Goal: Task Accomplishment & Management: Use online tool/utility

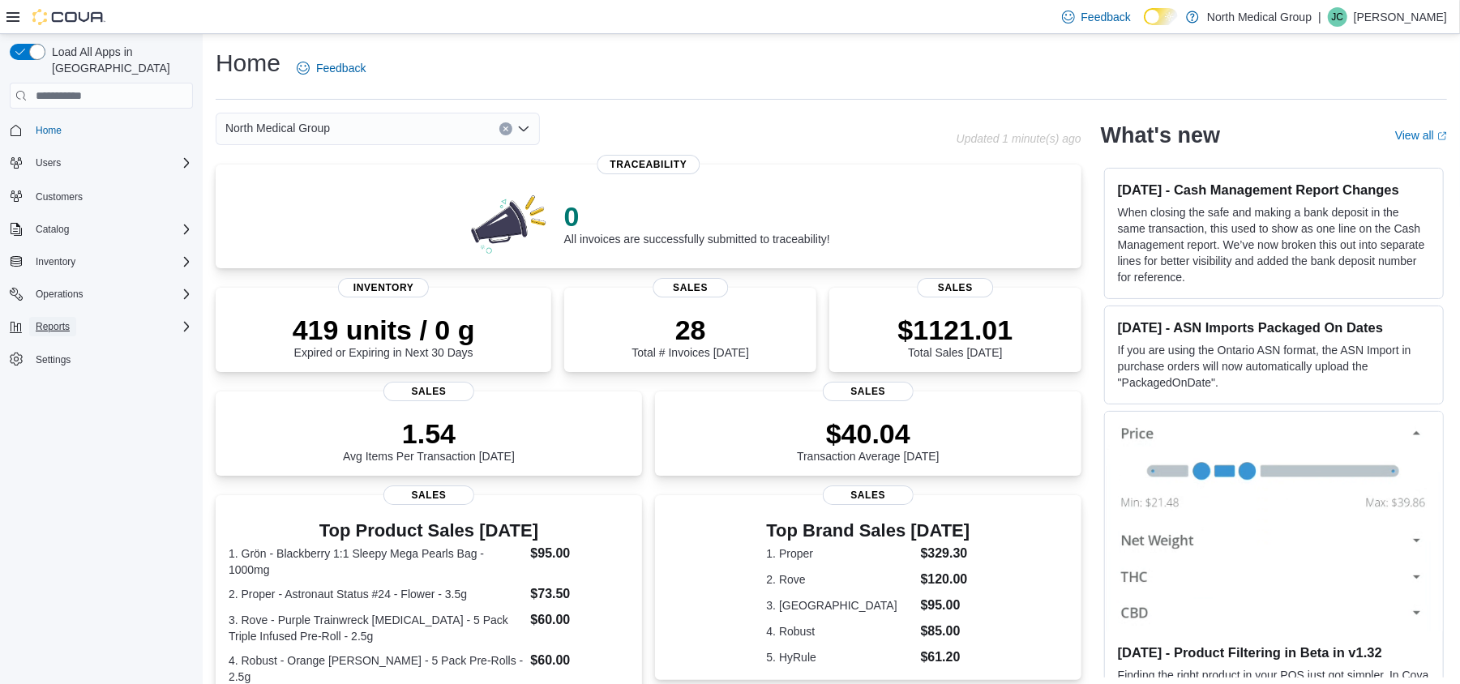
click at [44, 320] on span "Reports" at bounding box center [53, 326] width 34 height 13
click at [56, 434] on span "Reports" at bounding box center [46, 440] width 34 height 13
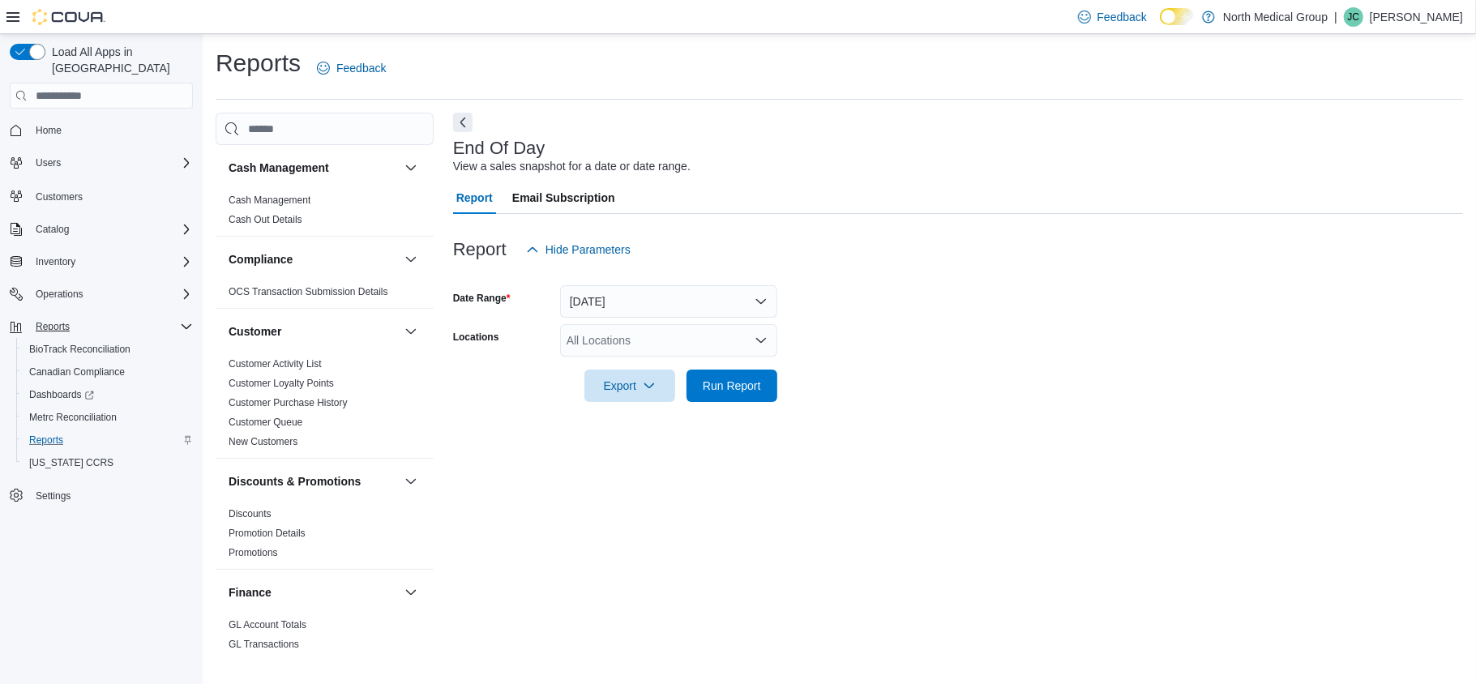
click at [605, 337] on div "All Locations" at bounding box center [668, 340] width 217 height 32
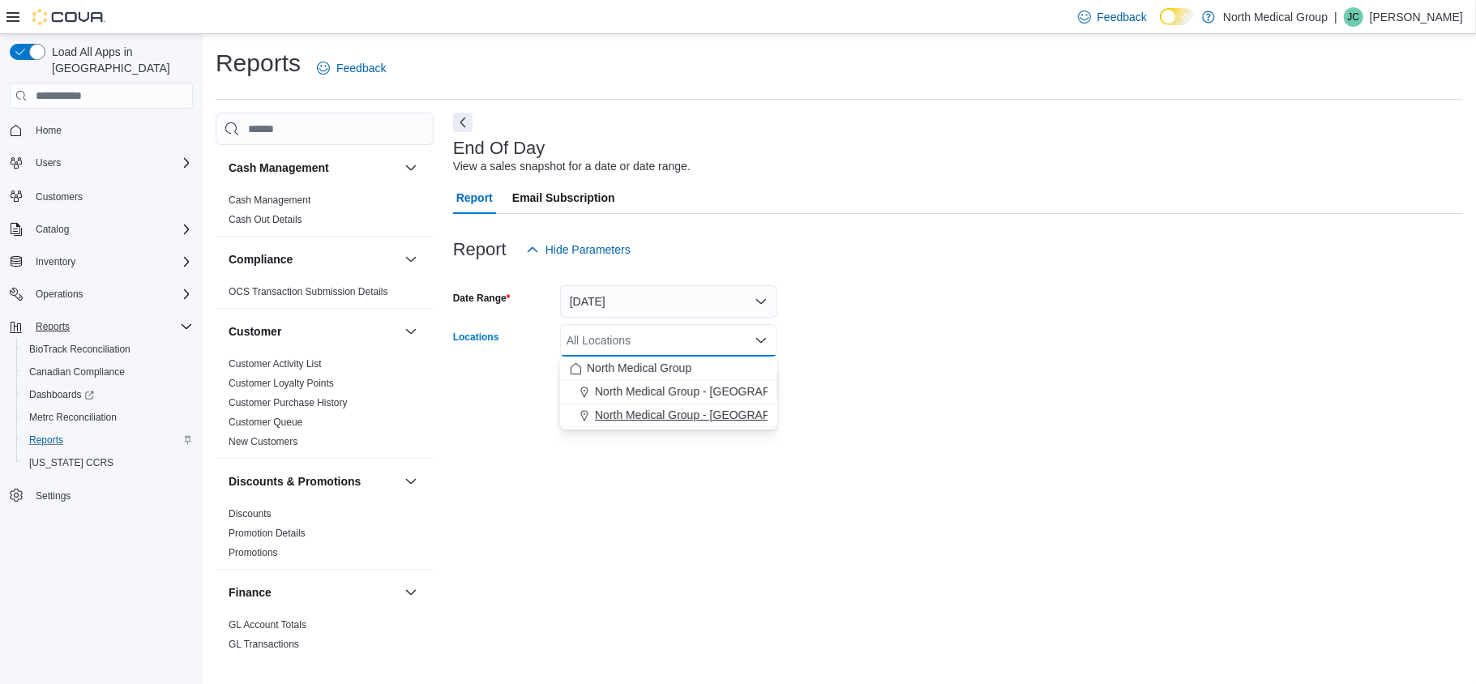
click at [681, 419] on span "North Medical Group - [GEOGRAPHIC_DATA]" at bounding box center [711, 415] width 233 height 16
click at [674, 462] on div "End Of Day View a sales snapshot for a date or date range. Report Email Subscri…" at bounding box center [958, 386] width 1010 height 546
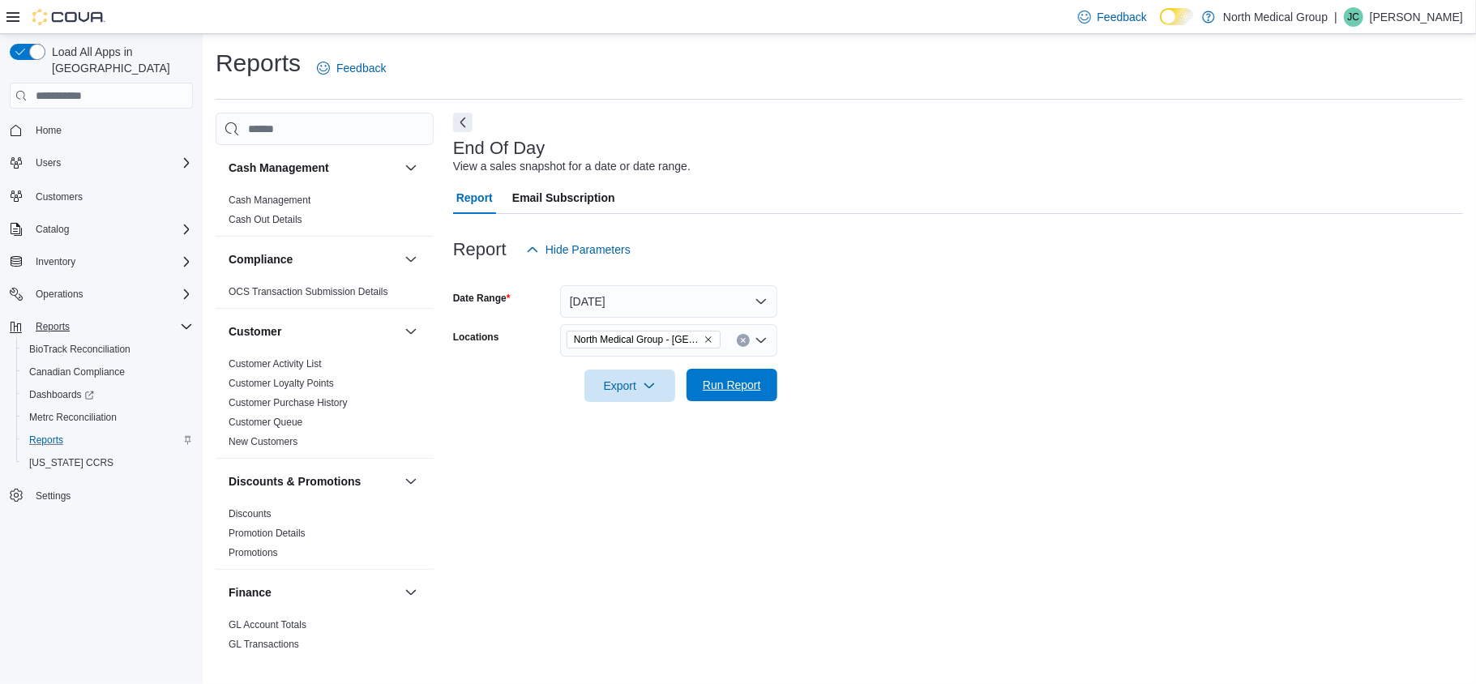
click at [734, 384] on span "Run Report" at bounding box center [732, 385] width 58 height 16
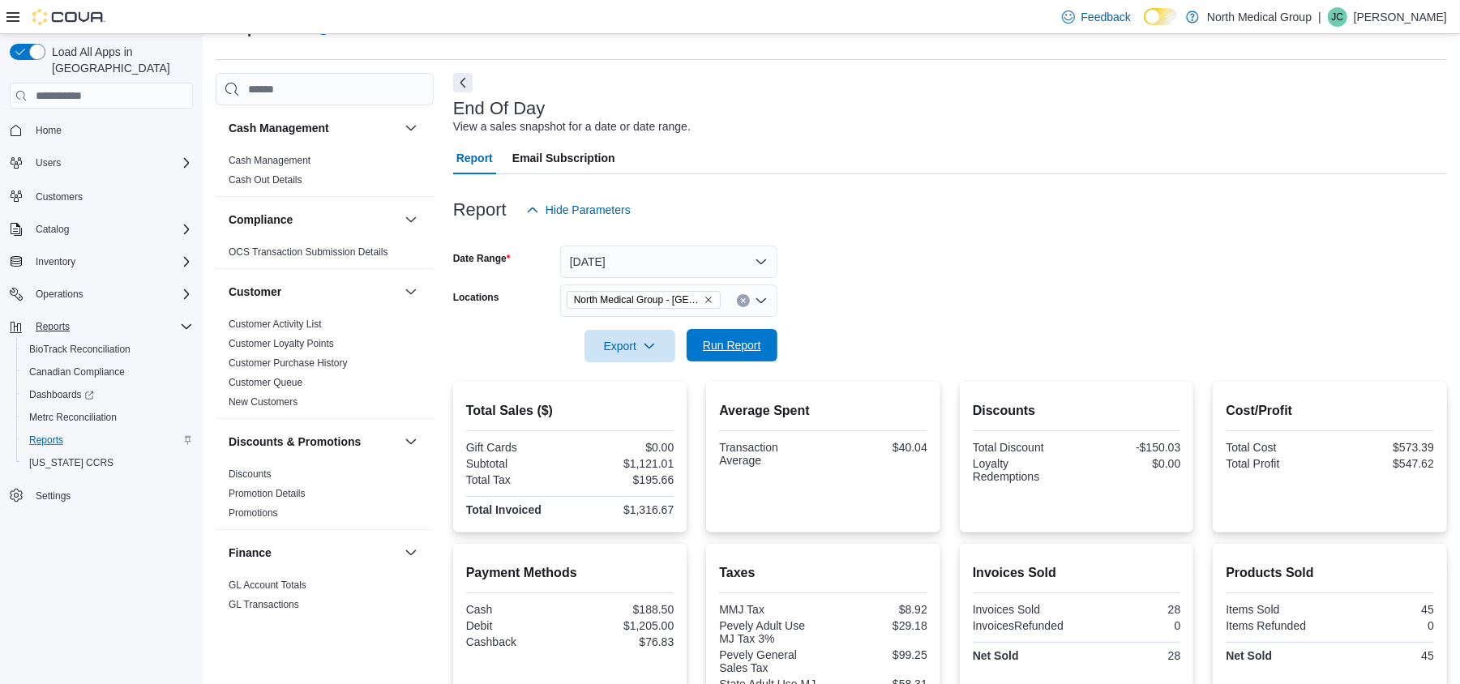
scroll to position [39, 0]
click at [610, 254] on button "[DATE]" at bounding box center [668, 262] width 217 height 32
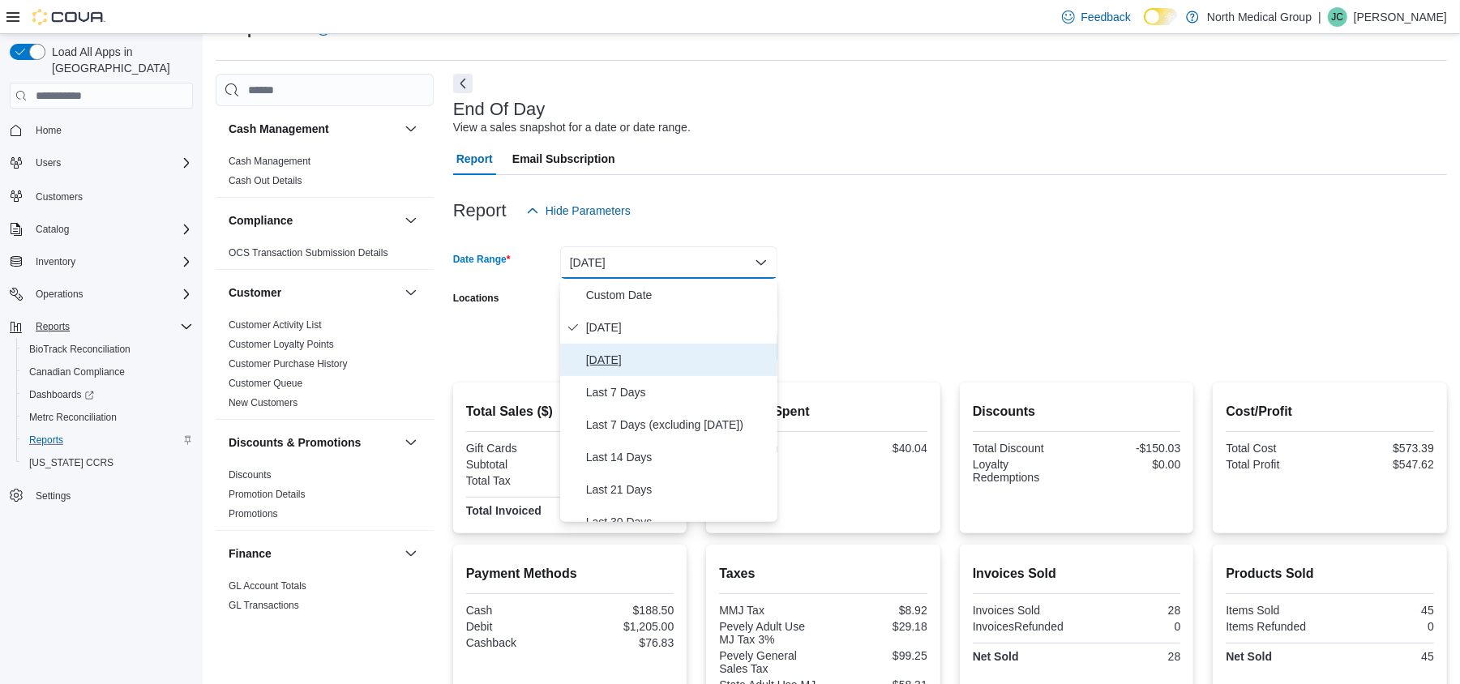
click at [629, 358] on span "[DATE]" at bounding box center [678, 359] width 185 height 19
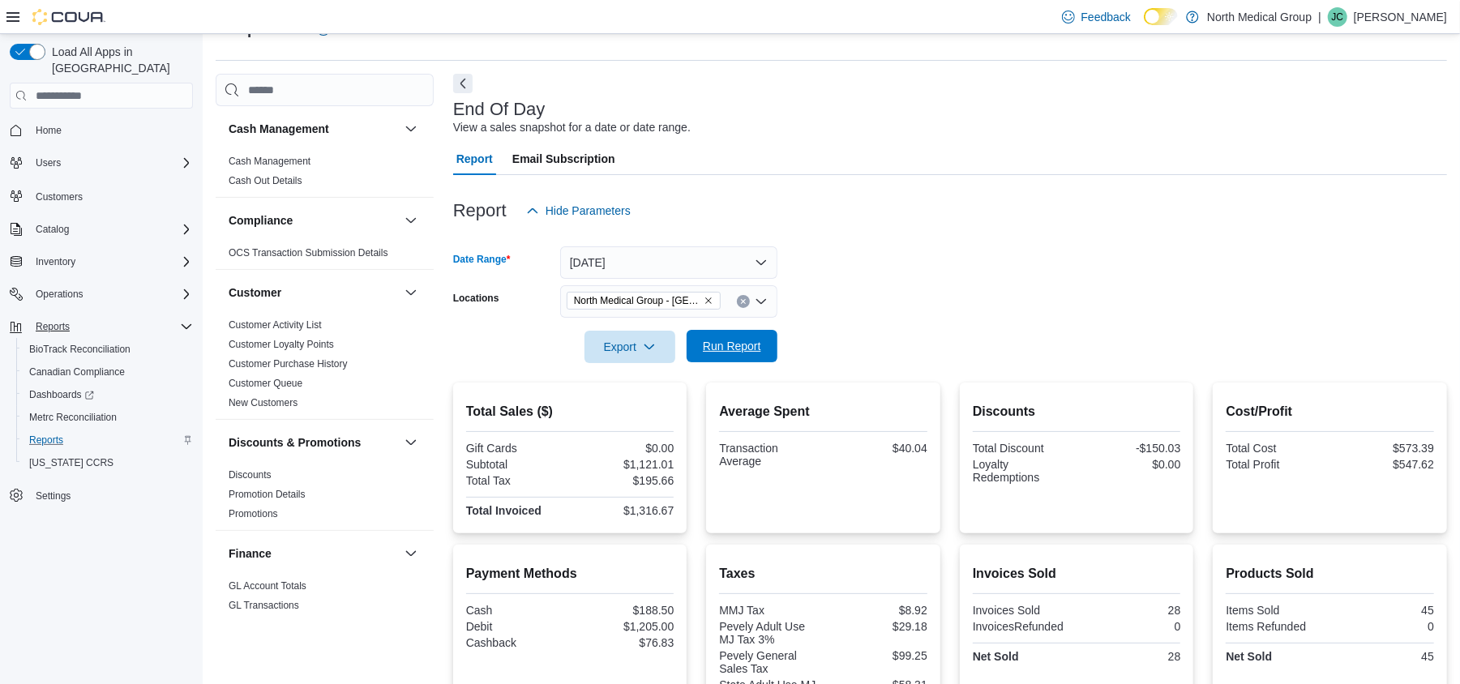
click at [734, 345] on span "Run Report" at bounding box center [732, 346] width 58 height 16
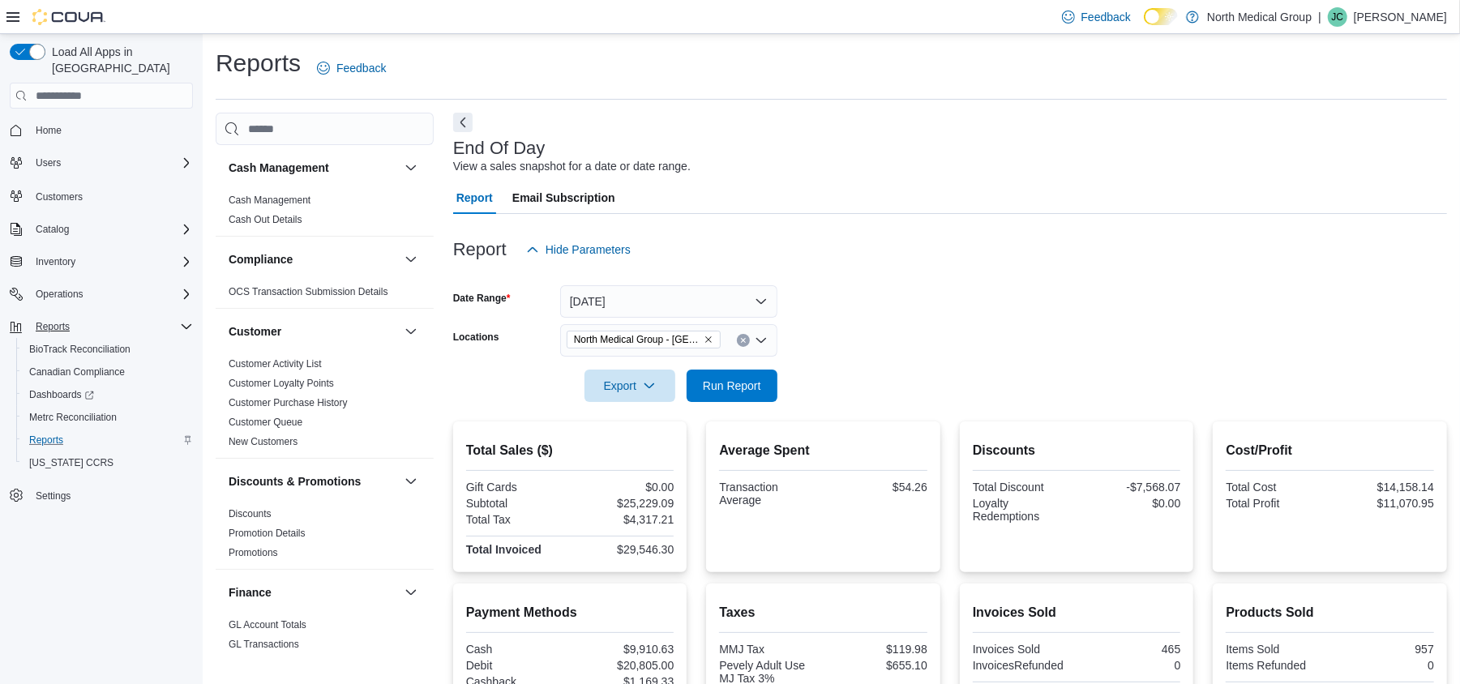
click at [640, 284] on div at bounding box center [950, 275] width 994 height 19
click at [640, 296] on button "[DATE]" at bounding box center [668, 301] width 217 height 32
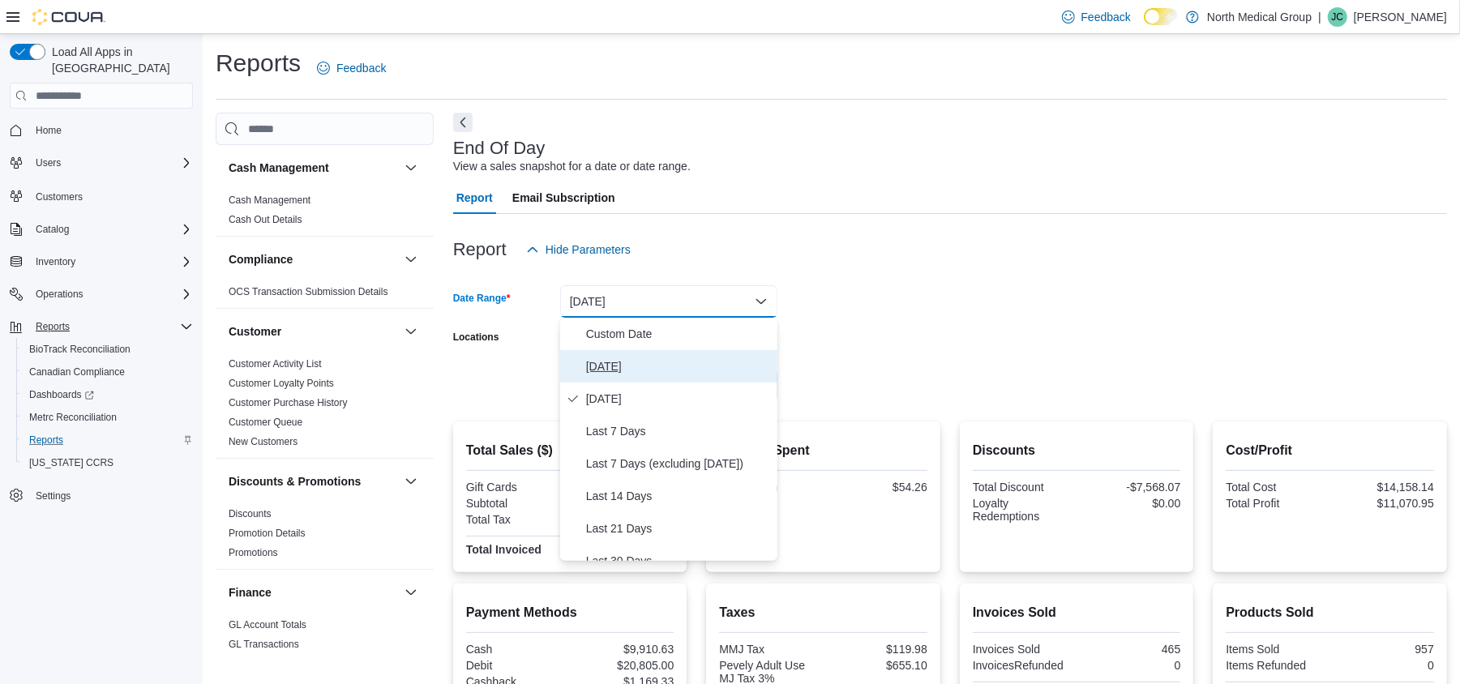
click at [610, 366] on span "[DATE]" at bounding box center [678, 366] width 185 height 19
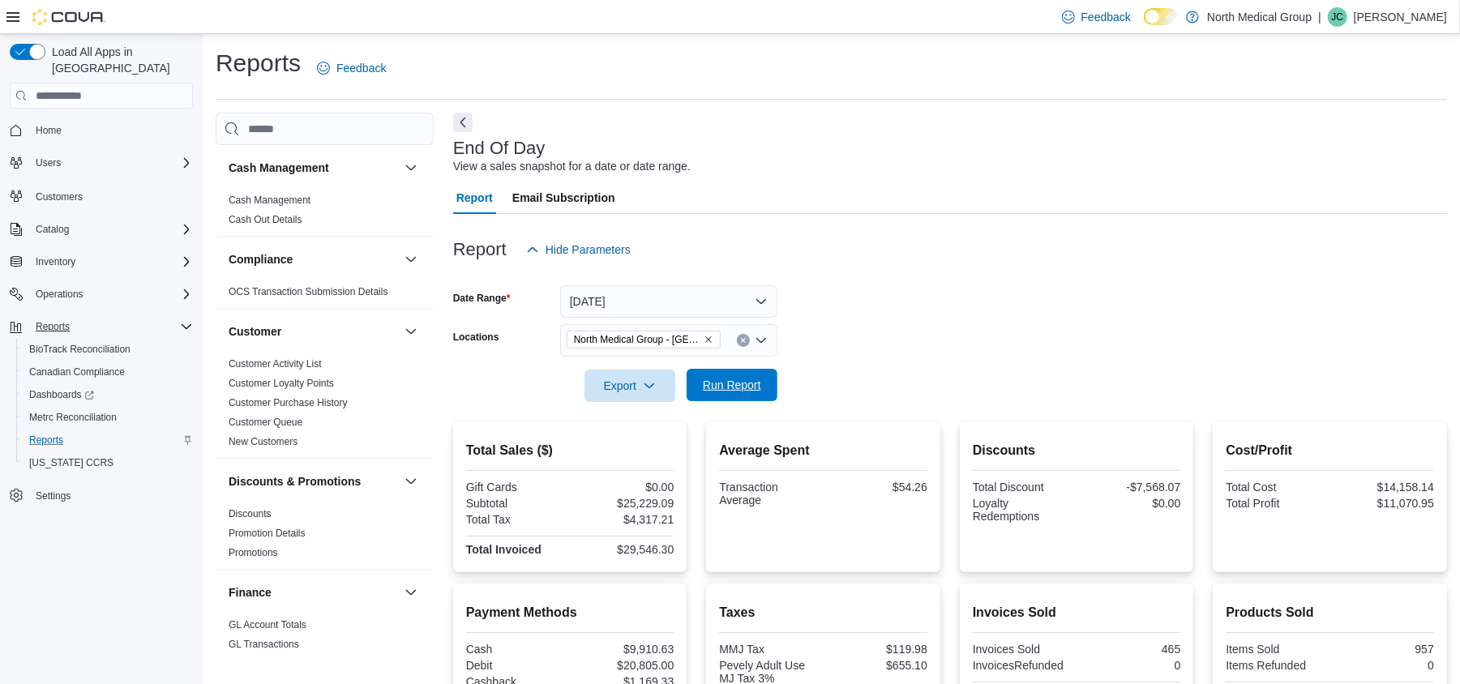
click at [760, 384] on span "Run Report" at bounding box center [732, 385] width 58 height 16
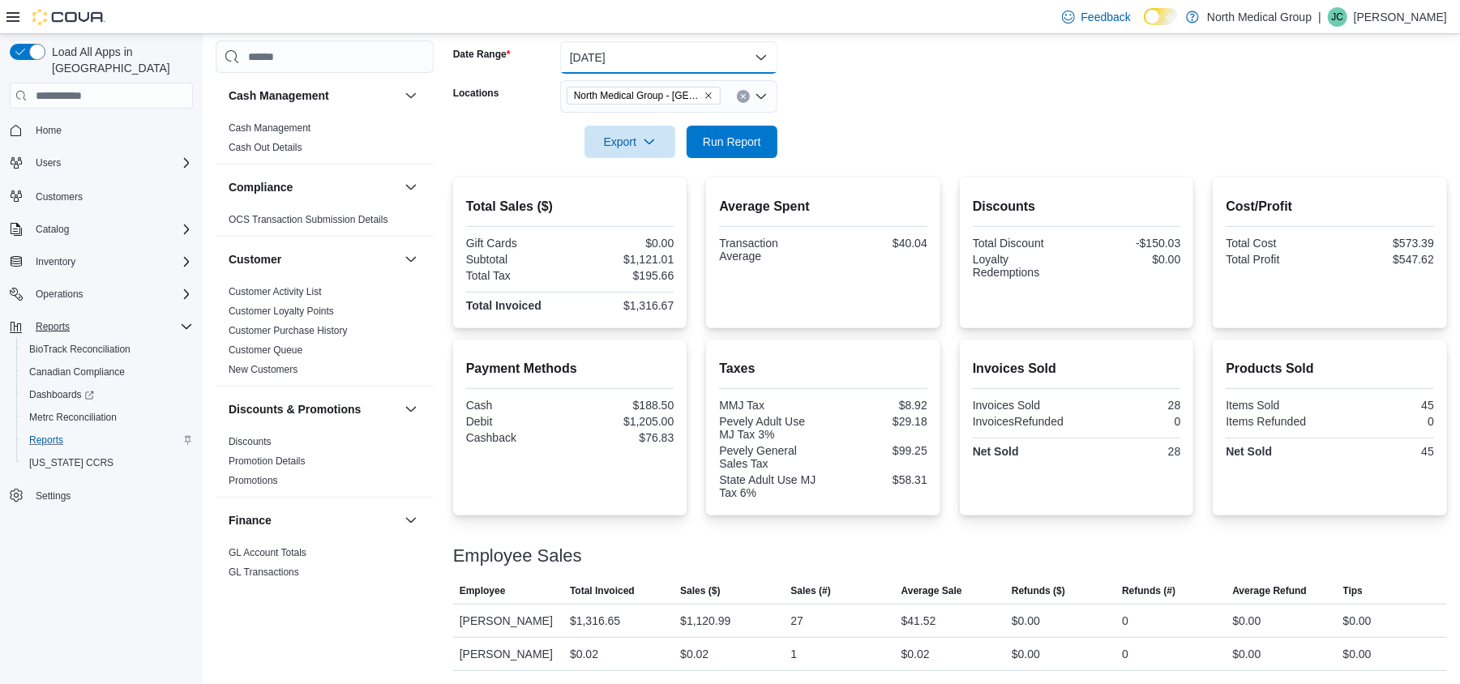
click at [666, 47] on button "[DATE]" at bounding box center [668, 57] width 217 height 32
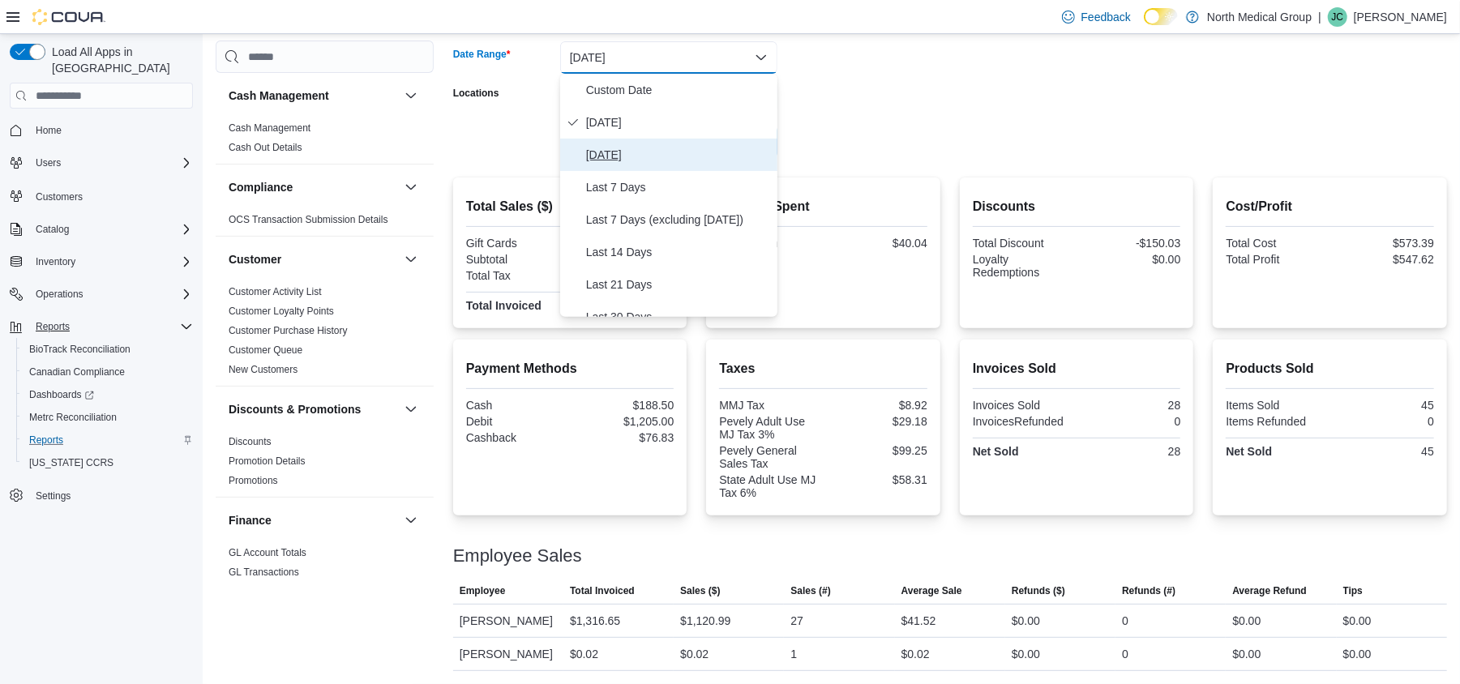
click at [631, 149] on span "[DATE]" at bounding box center [678, 154] width 185 height 19
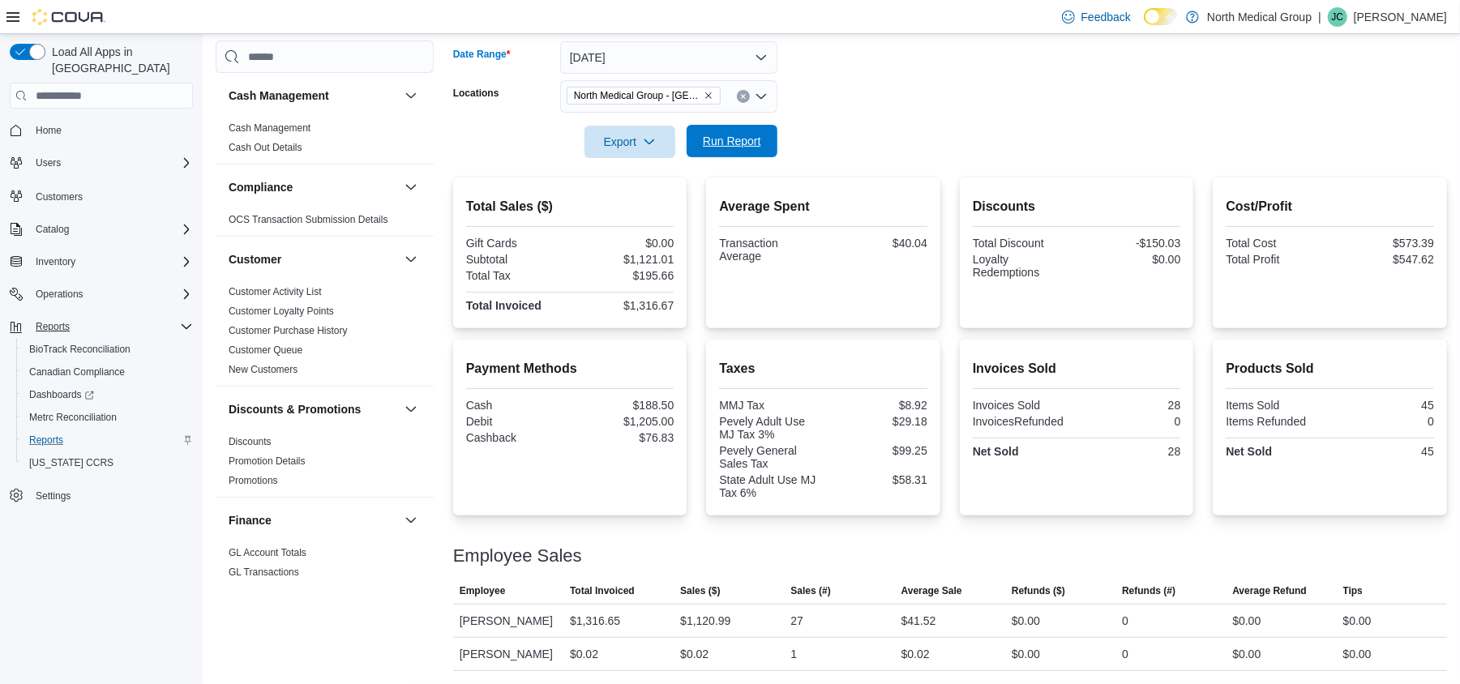
click at [746, 147] on span "Run Report" at bounding box center [732, 141] width 58 height 16
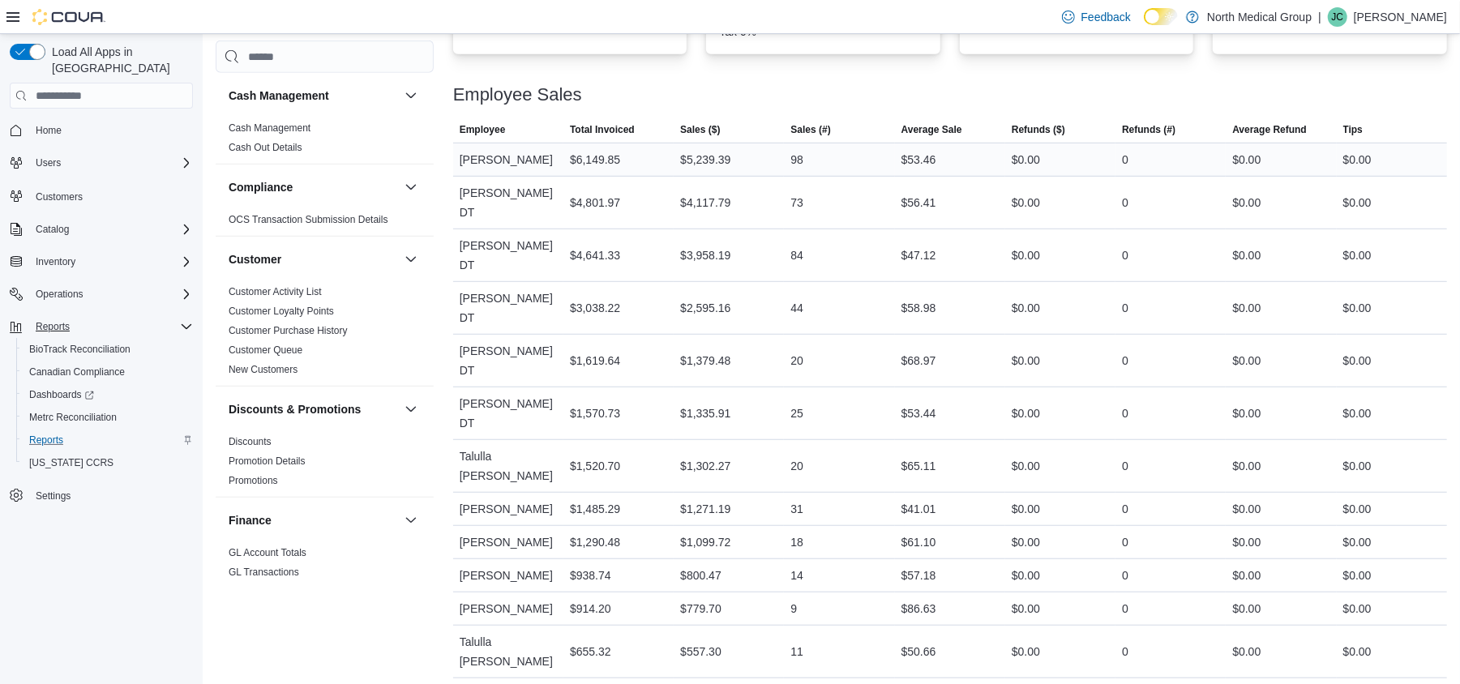
scroll to position [759, 0]
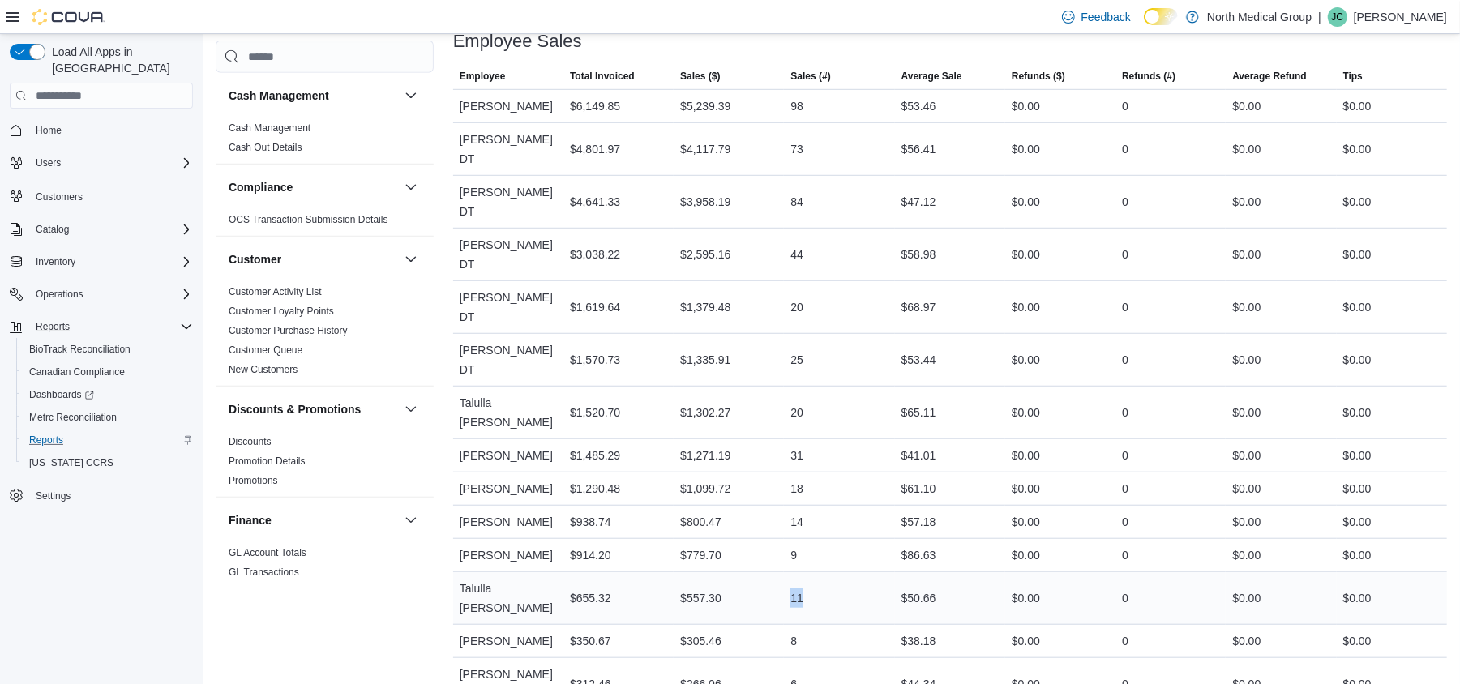
drag, startPoint x: 825, startPoint y: 550, endPoint x: 767, endPoint y: 551, distance: 58.4
click at [767, 572] on tr "Employee Talulla [PERSON_NAME] Total Invoiced $655.32 Sales ($) $557.30 Sales (…" at bounding box center [950, 598] width 994 height 53
drag, startPoint x: 790, startPoint y: 480, endPoint x: 824, endPoint y: 481, distance: 34.1
click at [824, 506] on div "14" at bounding box center [839, 522] width 110 height 32
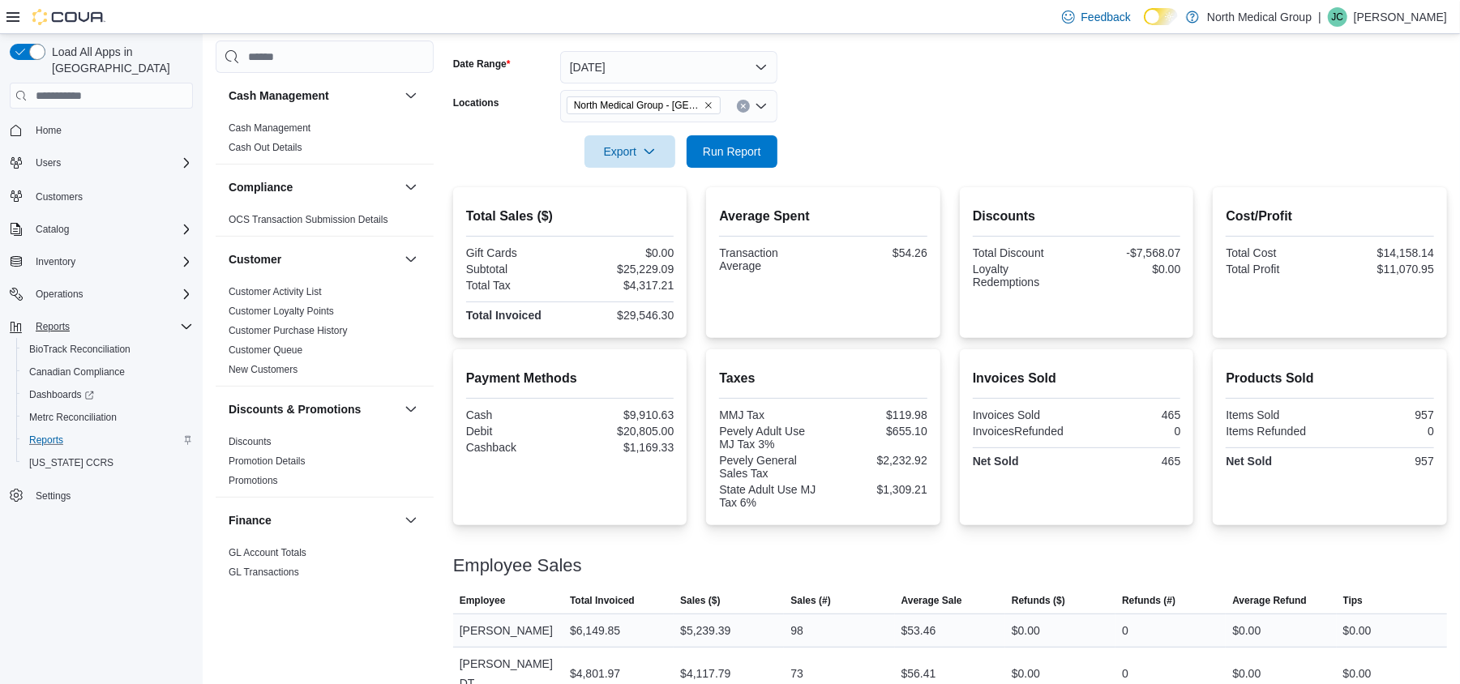
scroll to position [233, 0]
click at [581, 56] on button "[DATE]" at bounding box center [668, 68] width 217 height 32
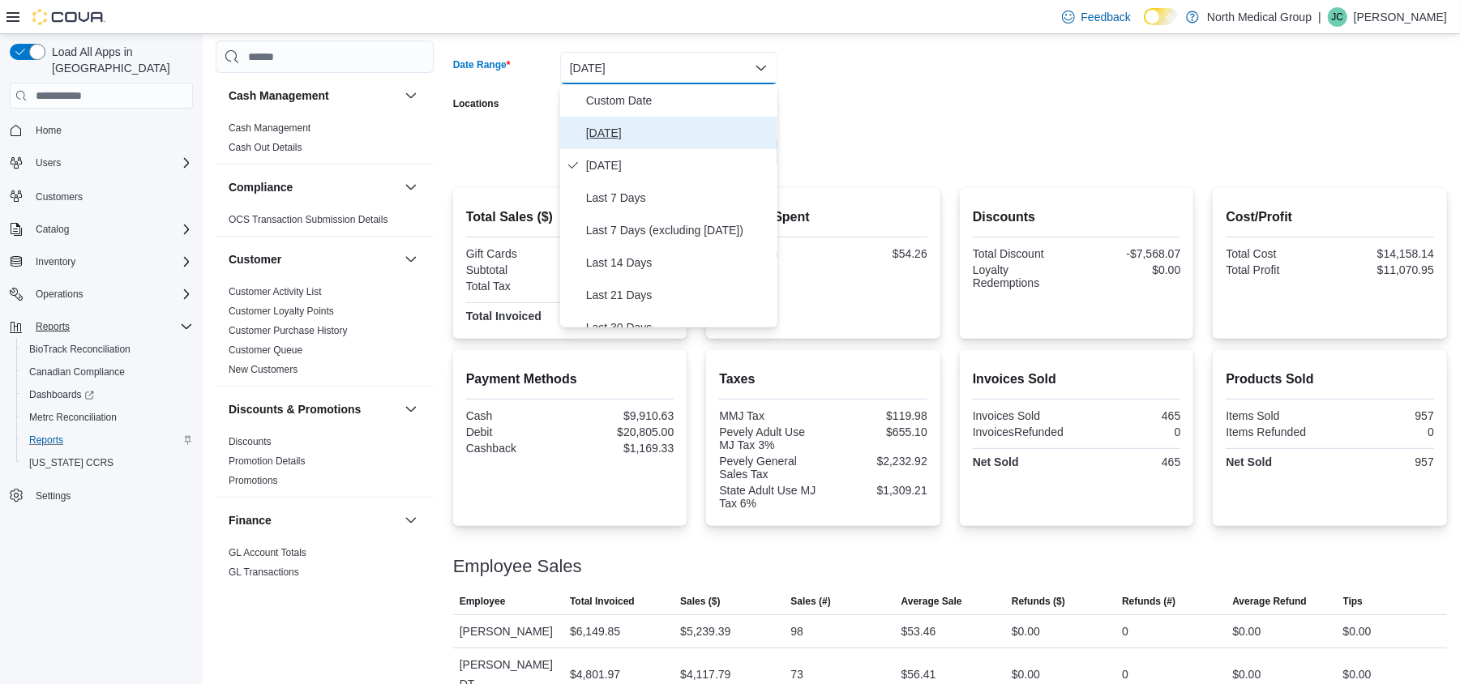
click at [632, 128] on span "[DATE]" at bounding box center [678, 132] width 185 height 19
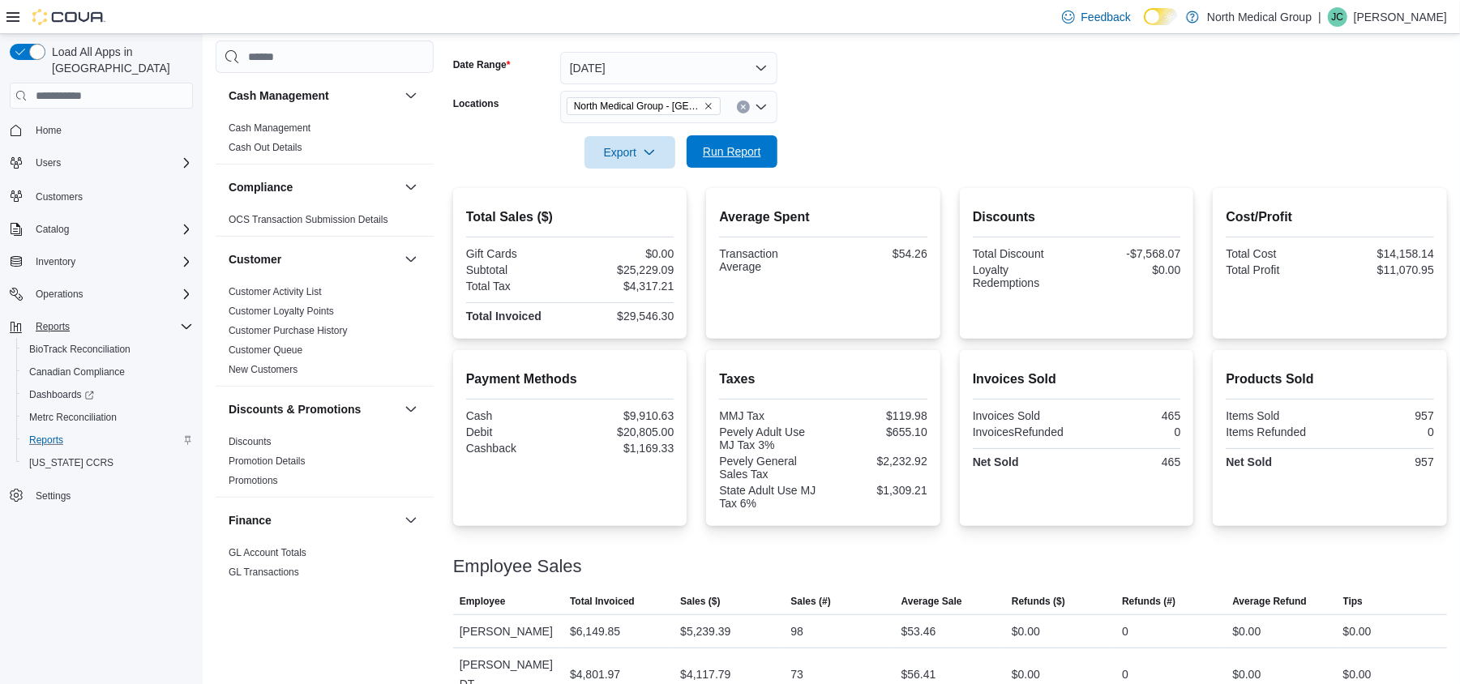
click at [756, 144] on span "Run Report" at bounding box center [732, 151] width 58 height 16
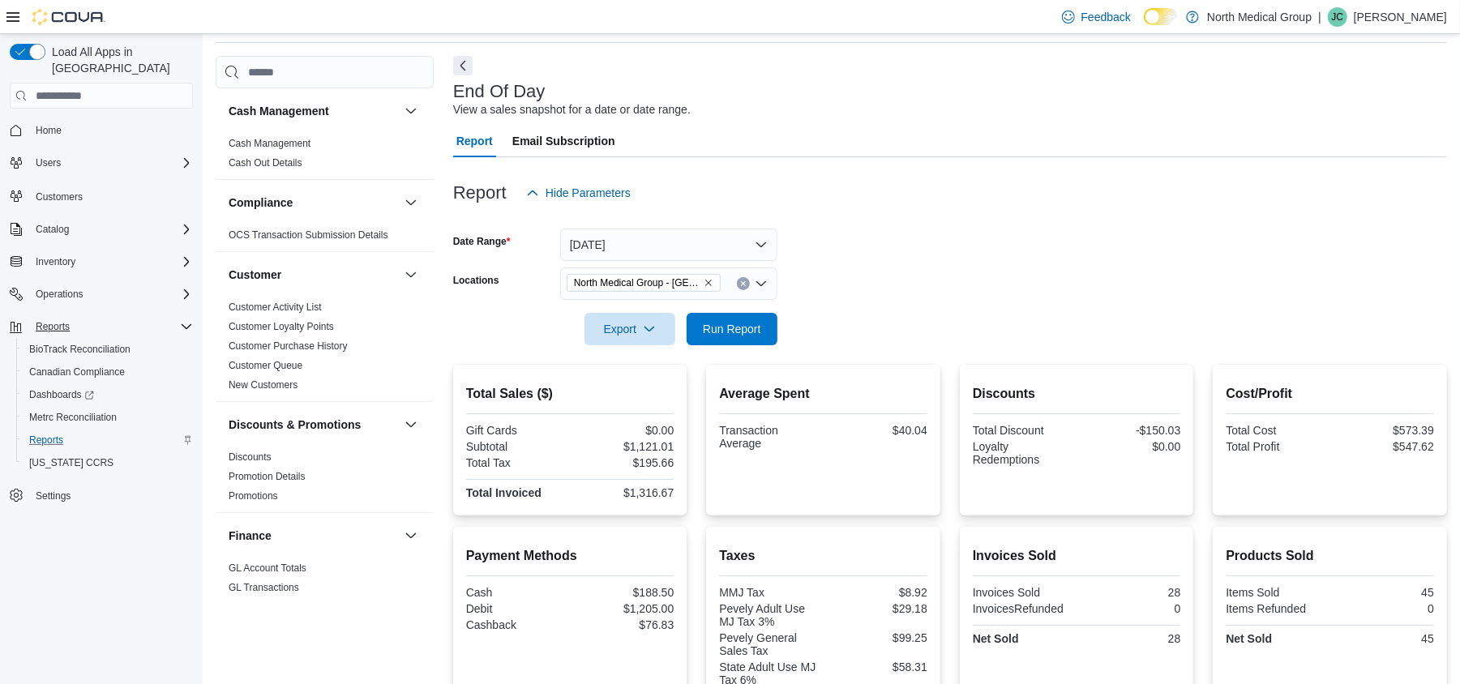
scroll to position [245, 0]
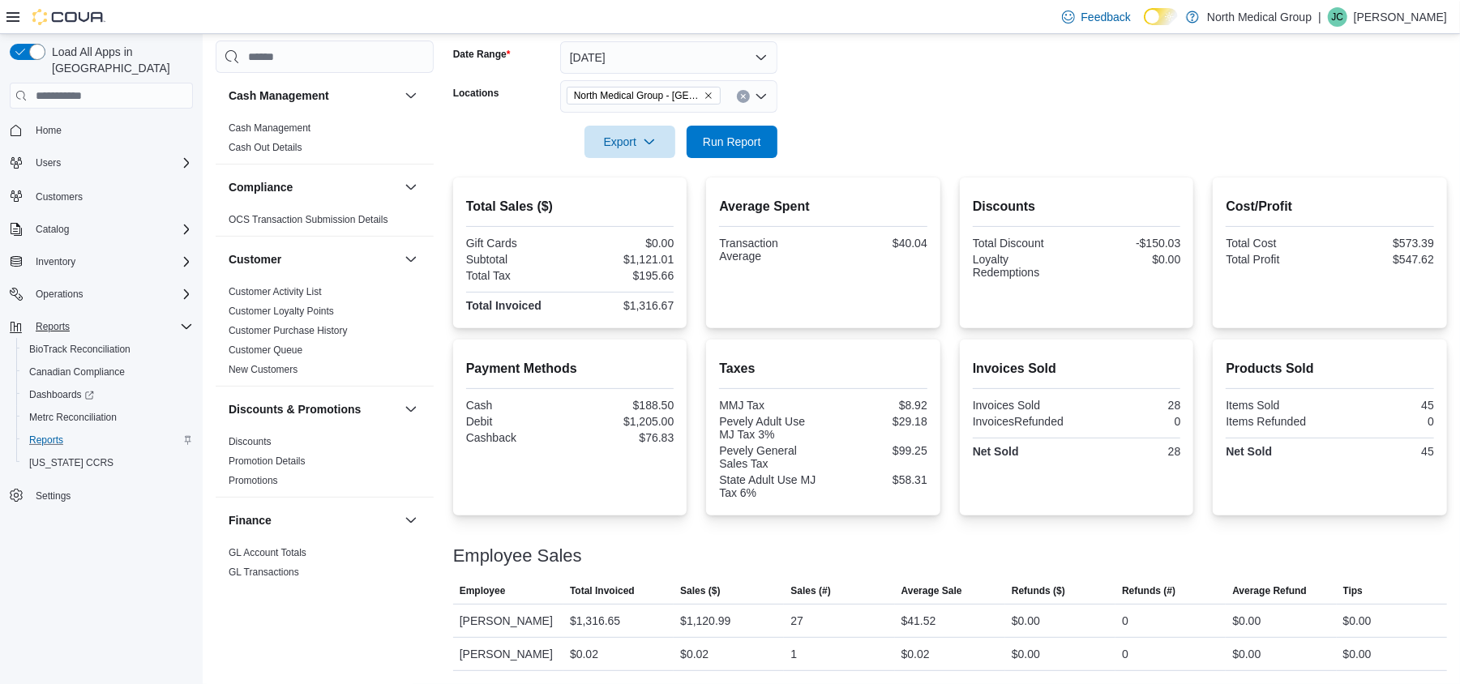
click at [1398, 18] on p "[PERSON_NAME]" at bounding box center [1400, 16] width 93 height 19
click at [1346, 157] on span "Sign Out" at bounding box center [1343, 158] width 44 height 16
